Goal: Check status: Check status

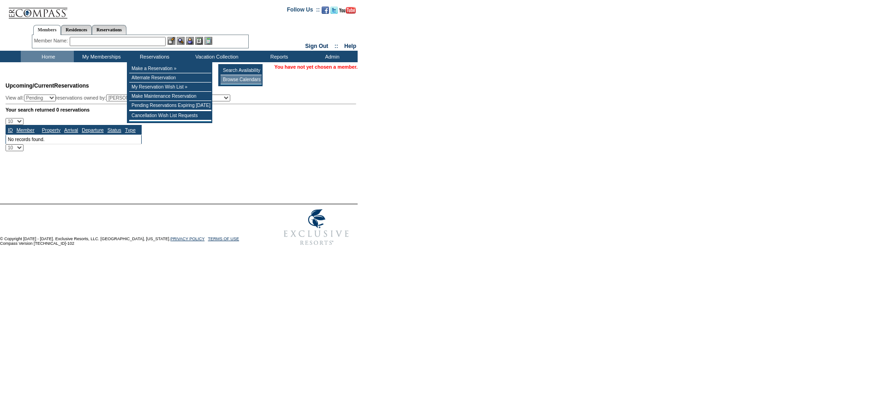
click at [243, 78] on td "Browse Calendars" at bounding box center [241, 79] width 41 height 9
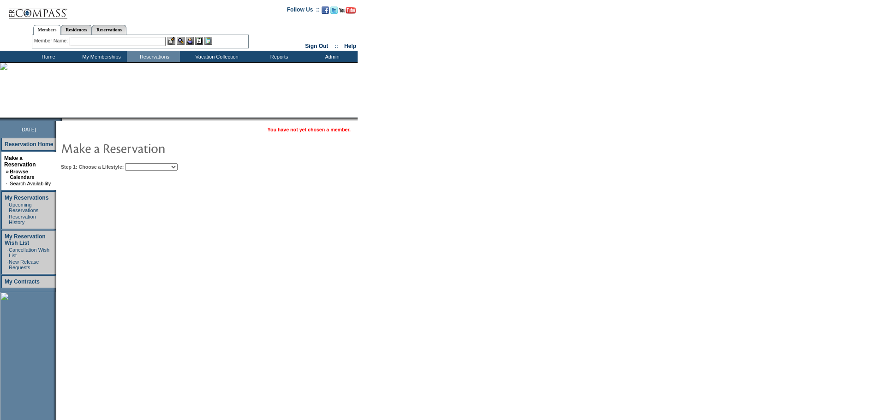
click at [178, 169] on select "Beach Leisure Metropolitan Mountain OIAL for Adventure OIAL for Couples OIAL fo…" at bounding box center [151, 166] width 53 height 7
select select "Mountain"
click at [141, 164] on select "Beach Leisure Metropolitan Mountain OIAL for Adventure OIAL for Couples OIAL fo…" at bounding box center [151, 166] width 53 height 7
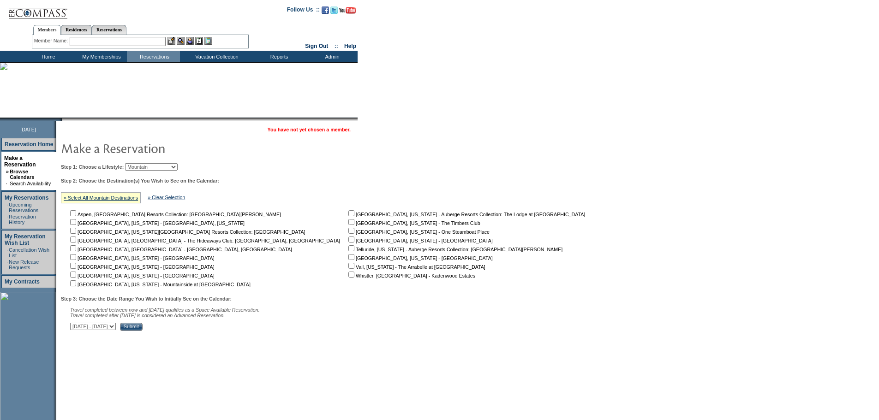
click at [348, 268] on input "checkbox" at bounding box center [351, 266] width 6 height 6
checkbox input "true"
click at [76, 225] on input "checkbox" at bounding box center [73, 222] width 6 height 6
checkbox input "true"
click at [143, 331] on input "Submit" at bounding box center [131, 327] width 23 height 8
